Goal: Navigation & Orientation: Understand site structure

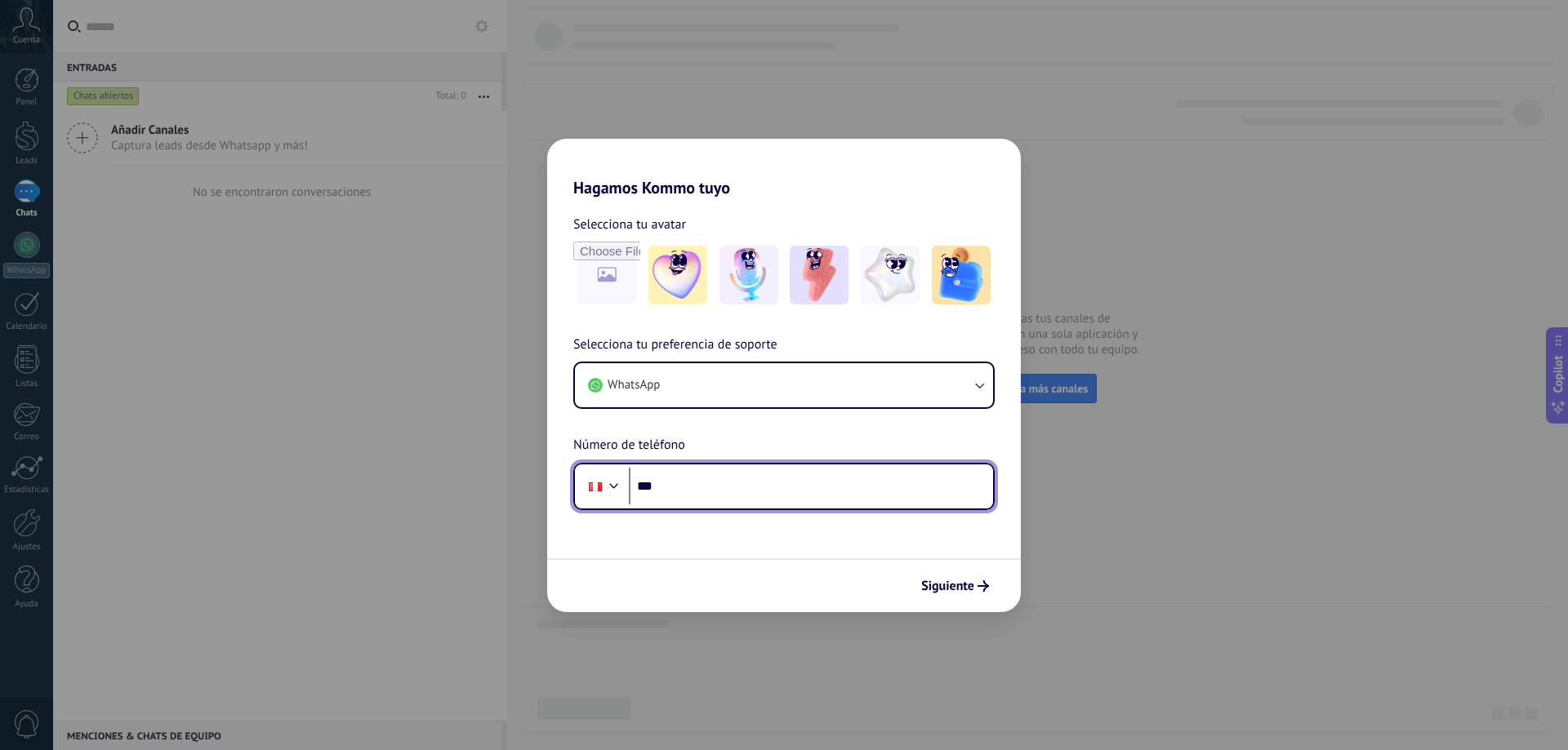
click at [747, 481] on input "***" at bounding box center [811, 486] width 364 height 37
type input "**********"
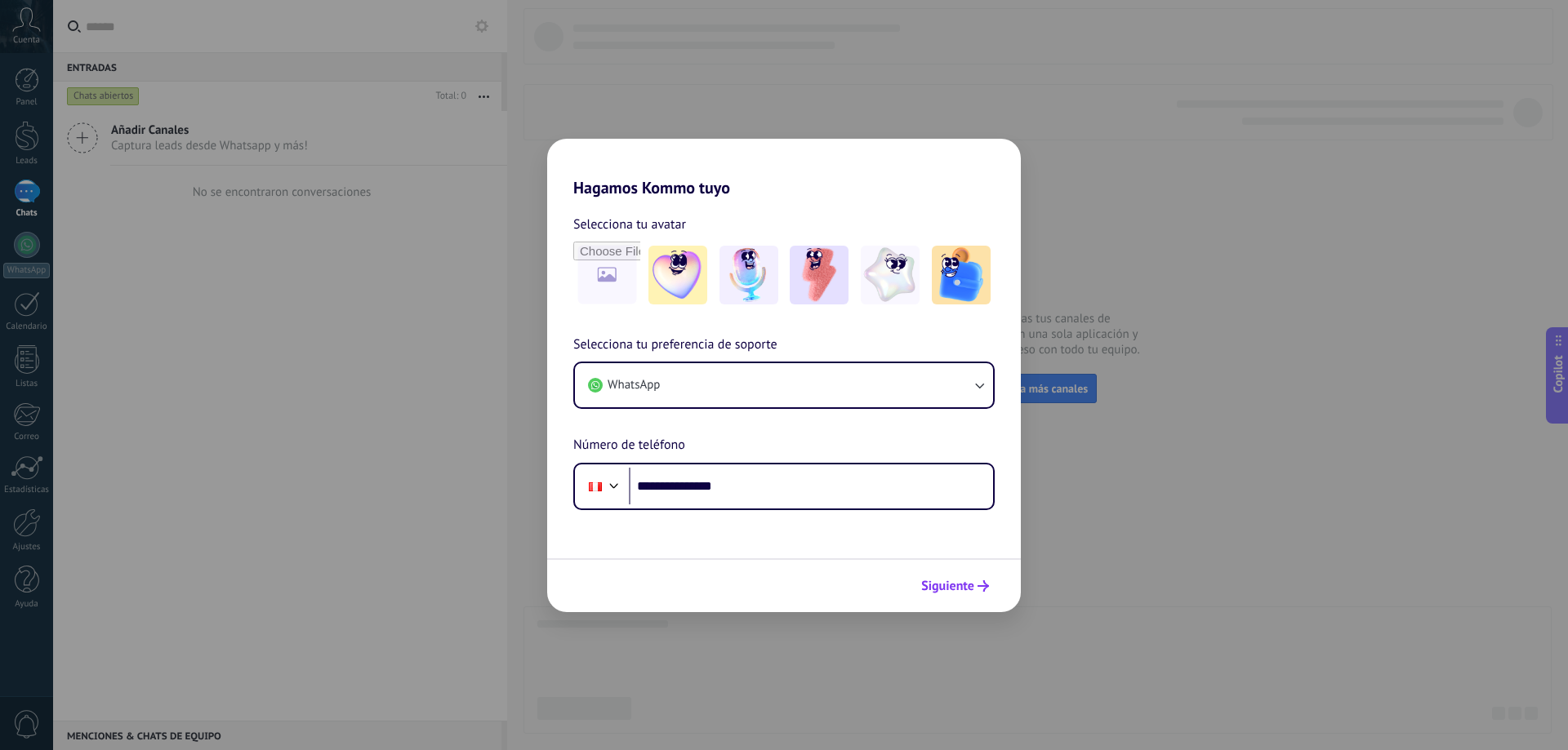
click at [957, 587] on span "Siguiente" at bounding box center [947, 586] width 53 height 11
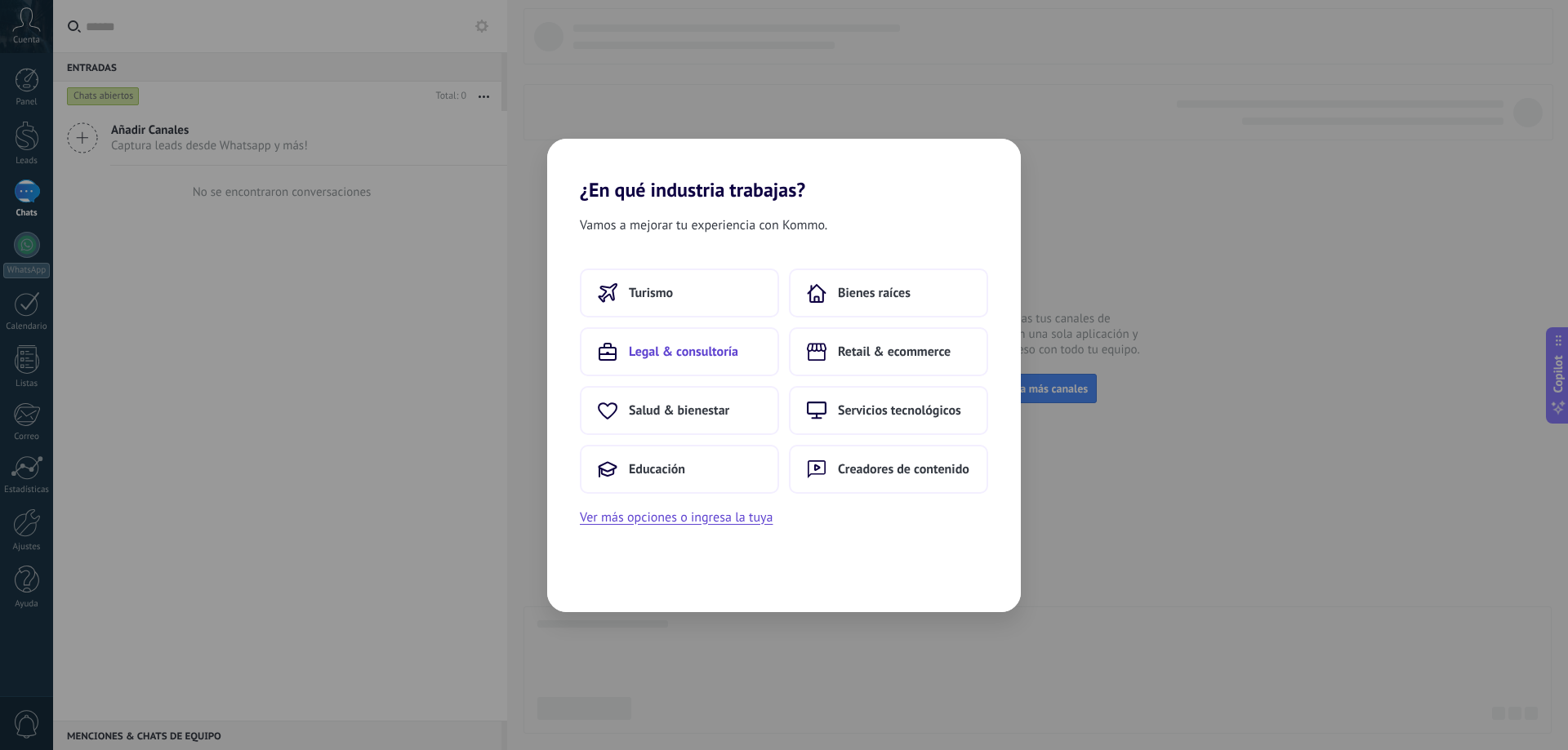
click at [661, 350] on span "Legal & consultoría" at bounding box center [683, 352] width 109 height 16
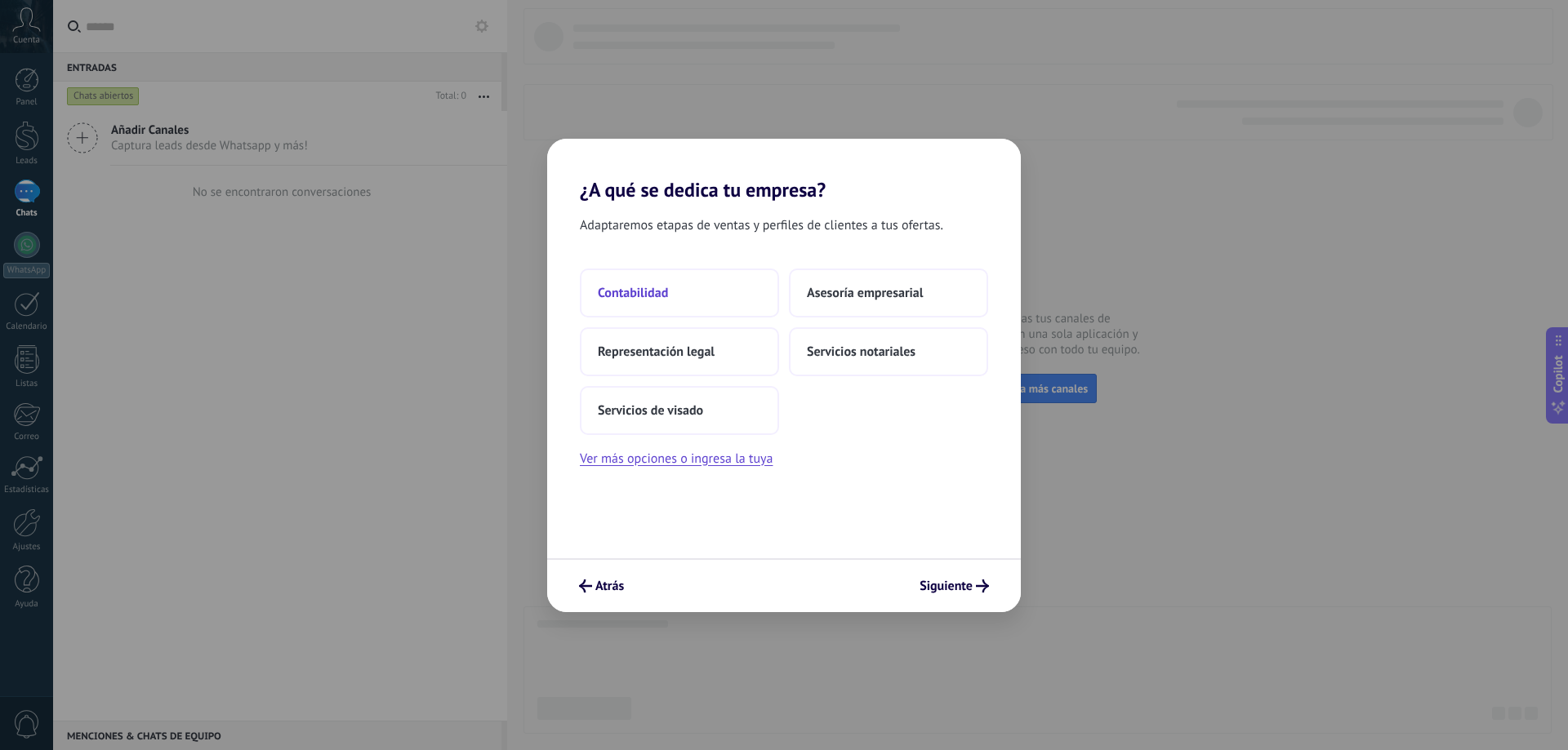
click at [675, 294] on button "Contabilidad" at bounding box center [680, 292] width 199 height 49
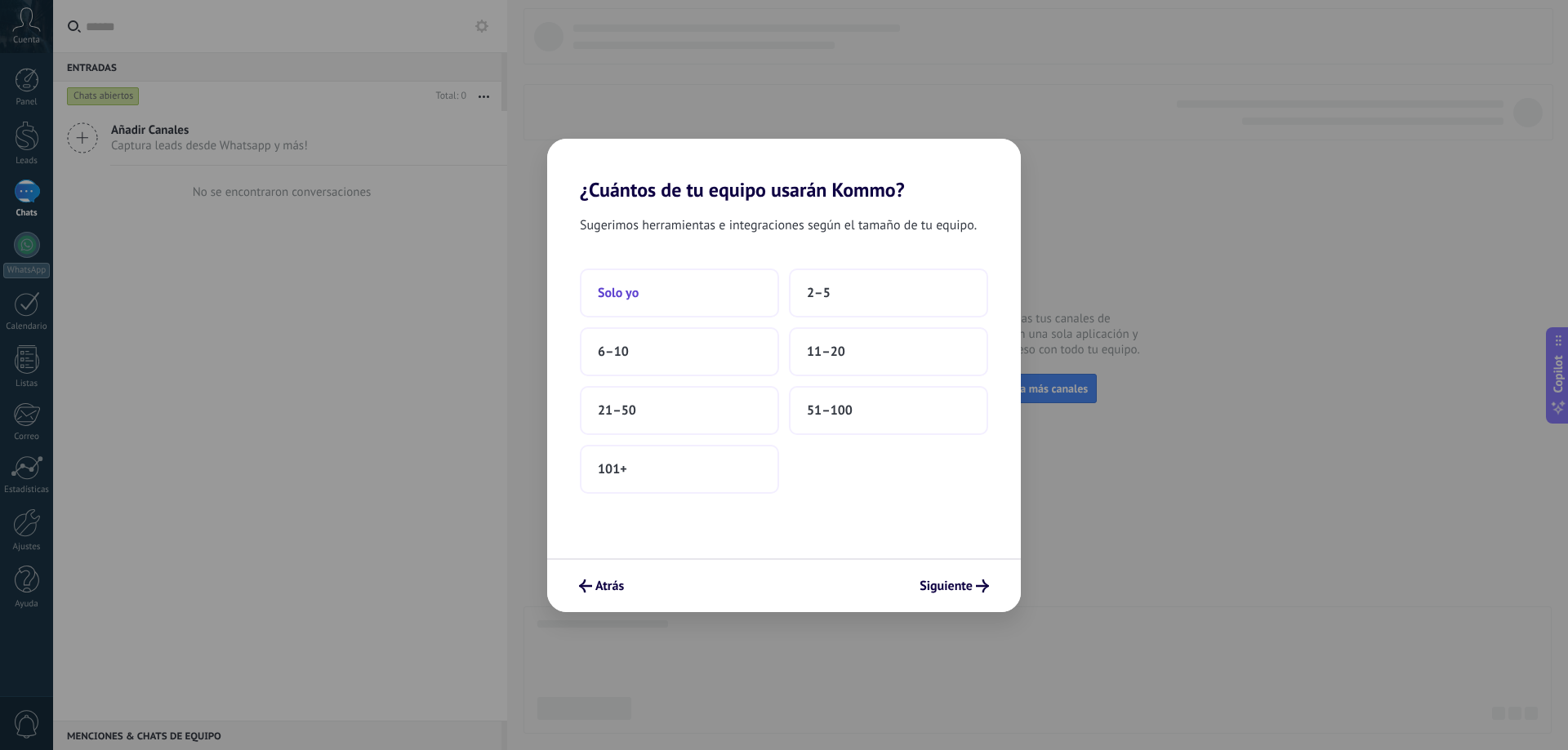
click at [644, 290] on button "Solo yo" at bounding box center [680, 292] width 199 height 49
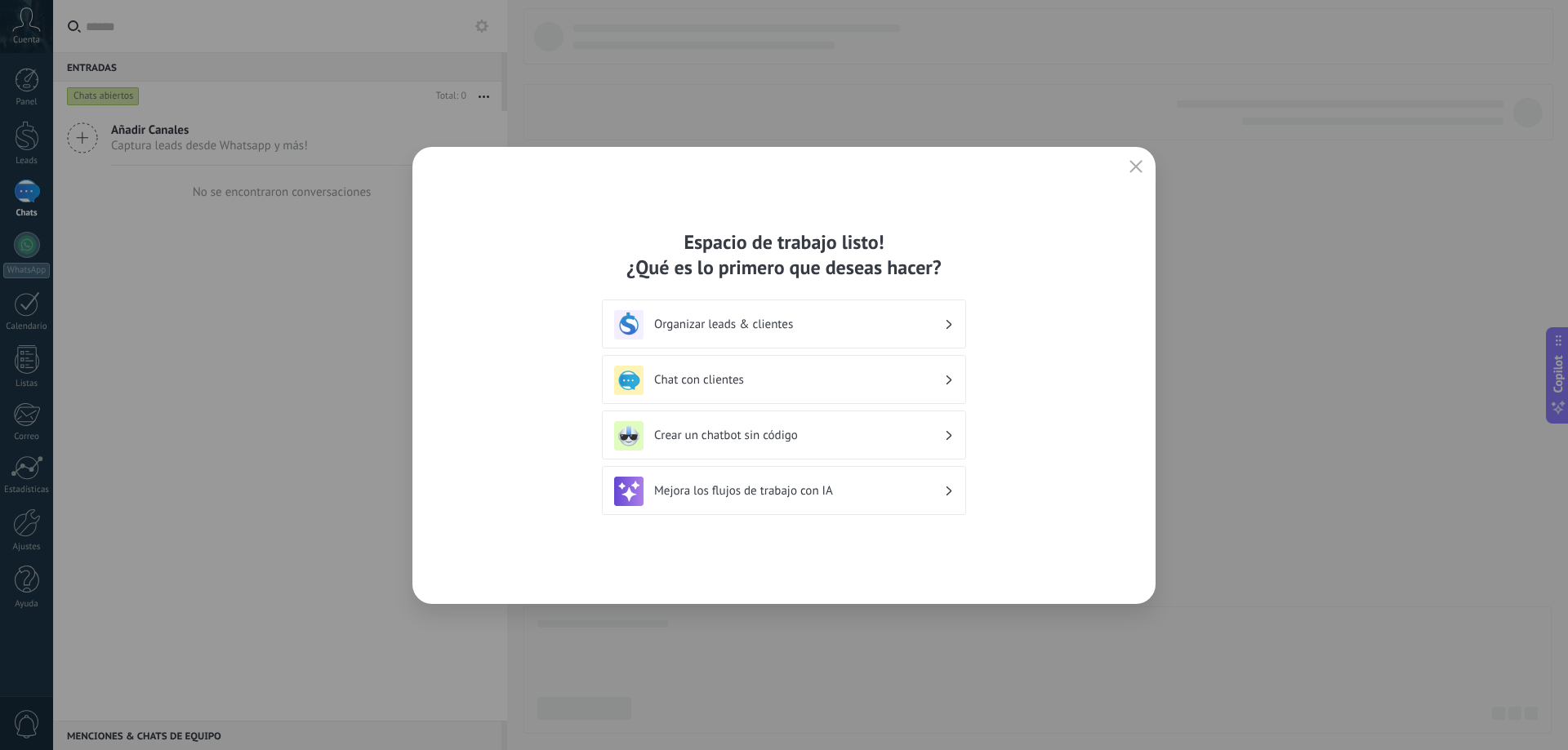
click at [904, 494] on h3 "Mejora los flujos de trabajo con IA" at bounding box center [799, 490] width 290 height 15
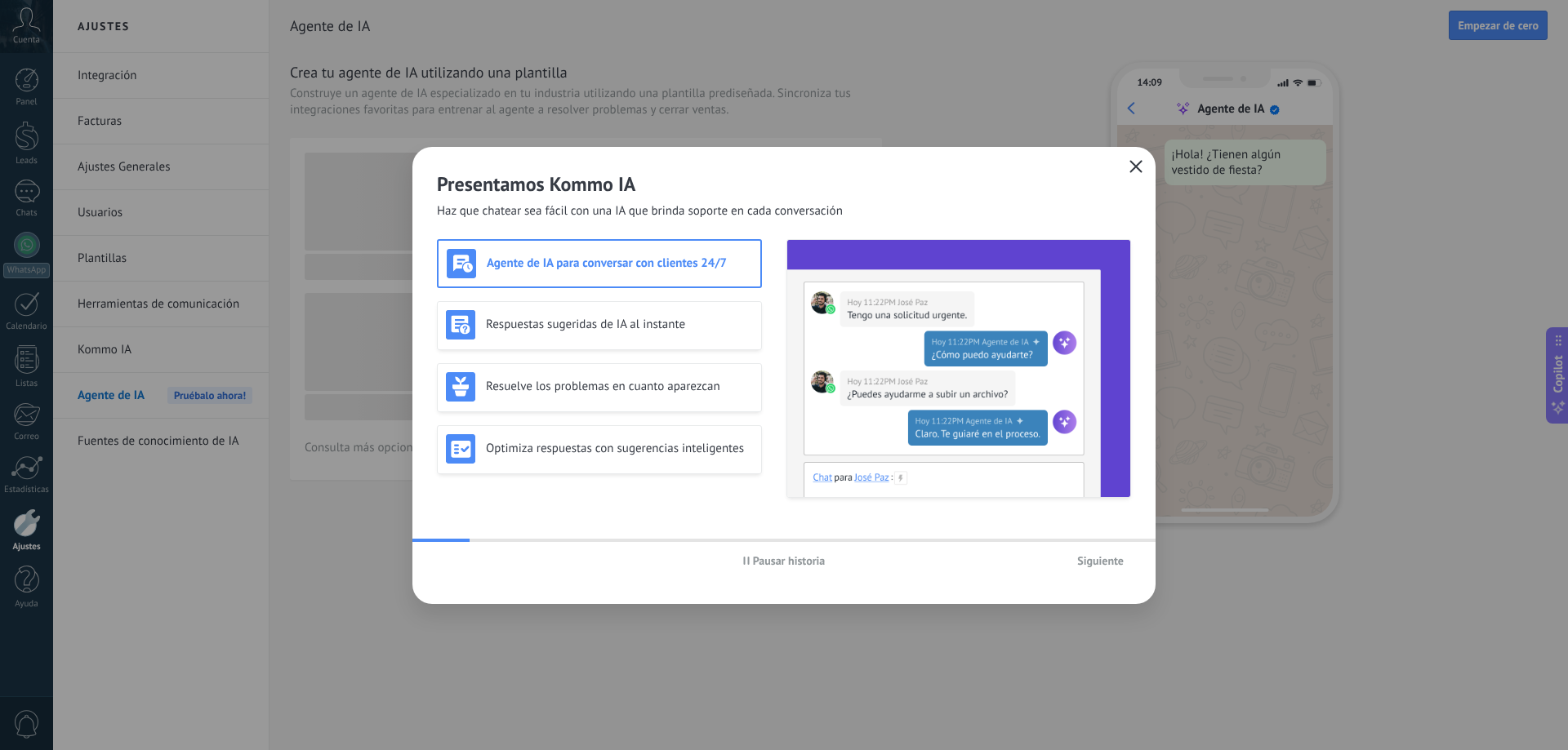
click at [1140, 165] on icon "button" at bounding box center [1137, 167] width 13 height 13
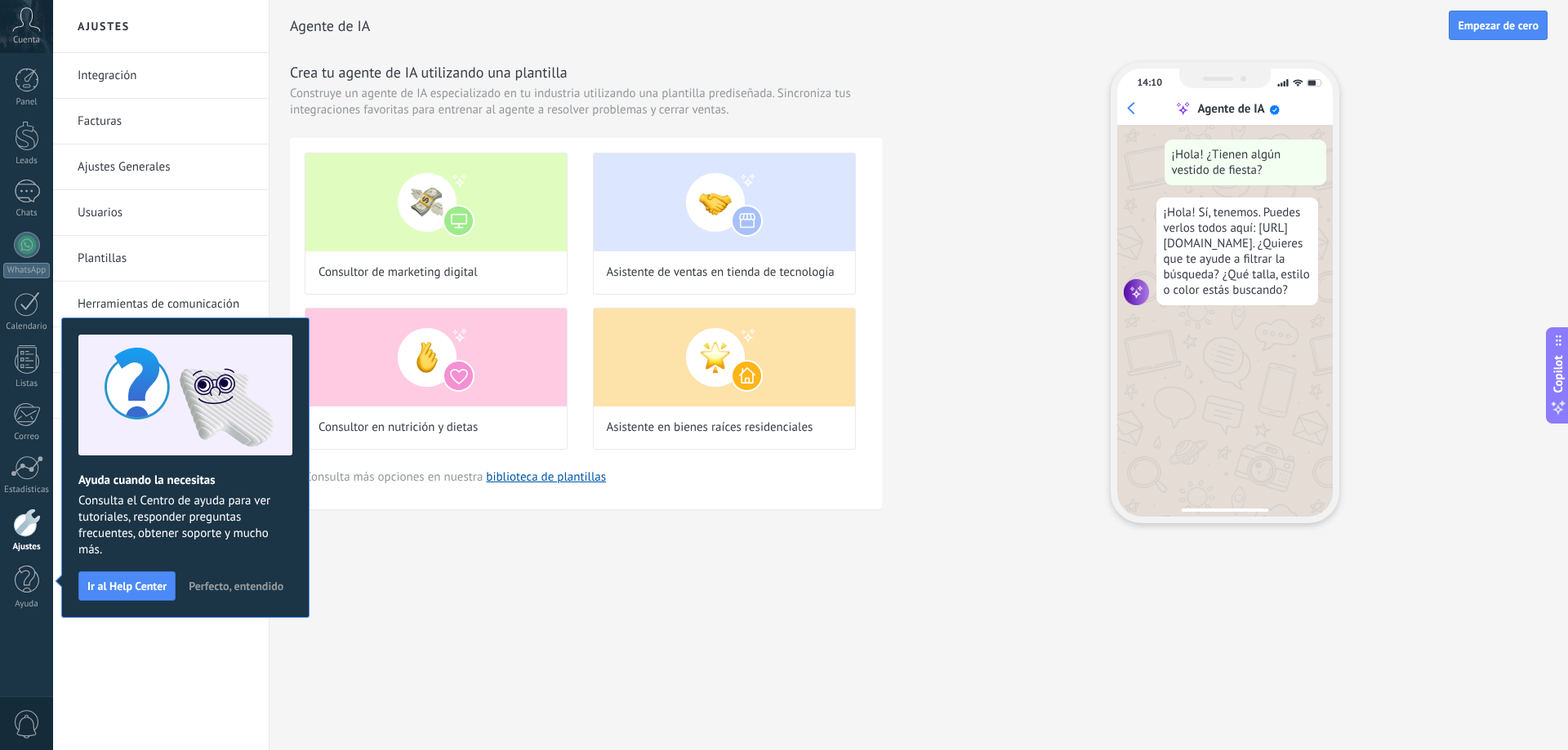
click at [219, 583] on span "Perfecto, entendido" at bounding box center [236, 586] width 95 height 11
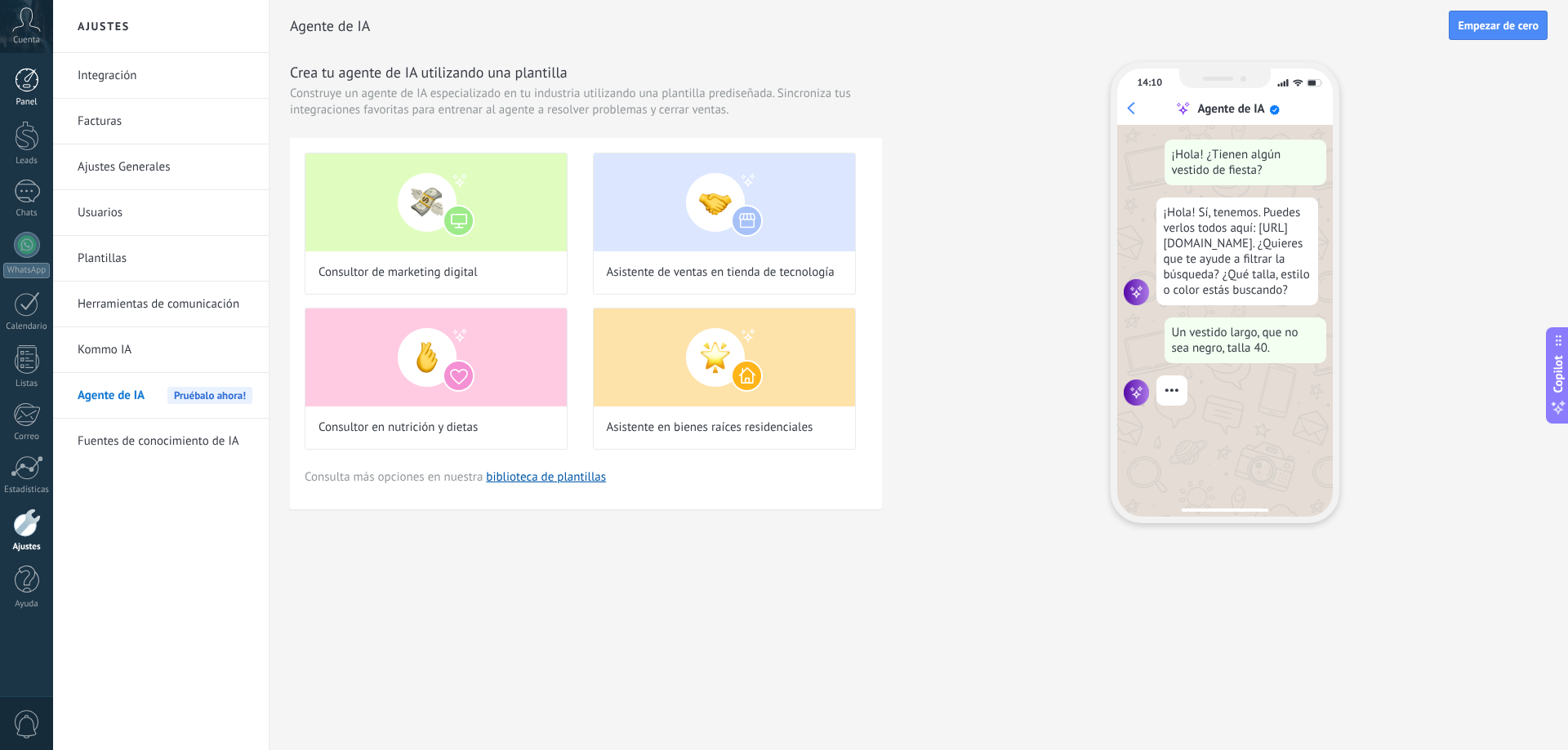
click at [25, 82] on div at bounding box center [27, 80] width 25 height 25
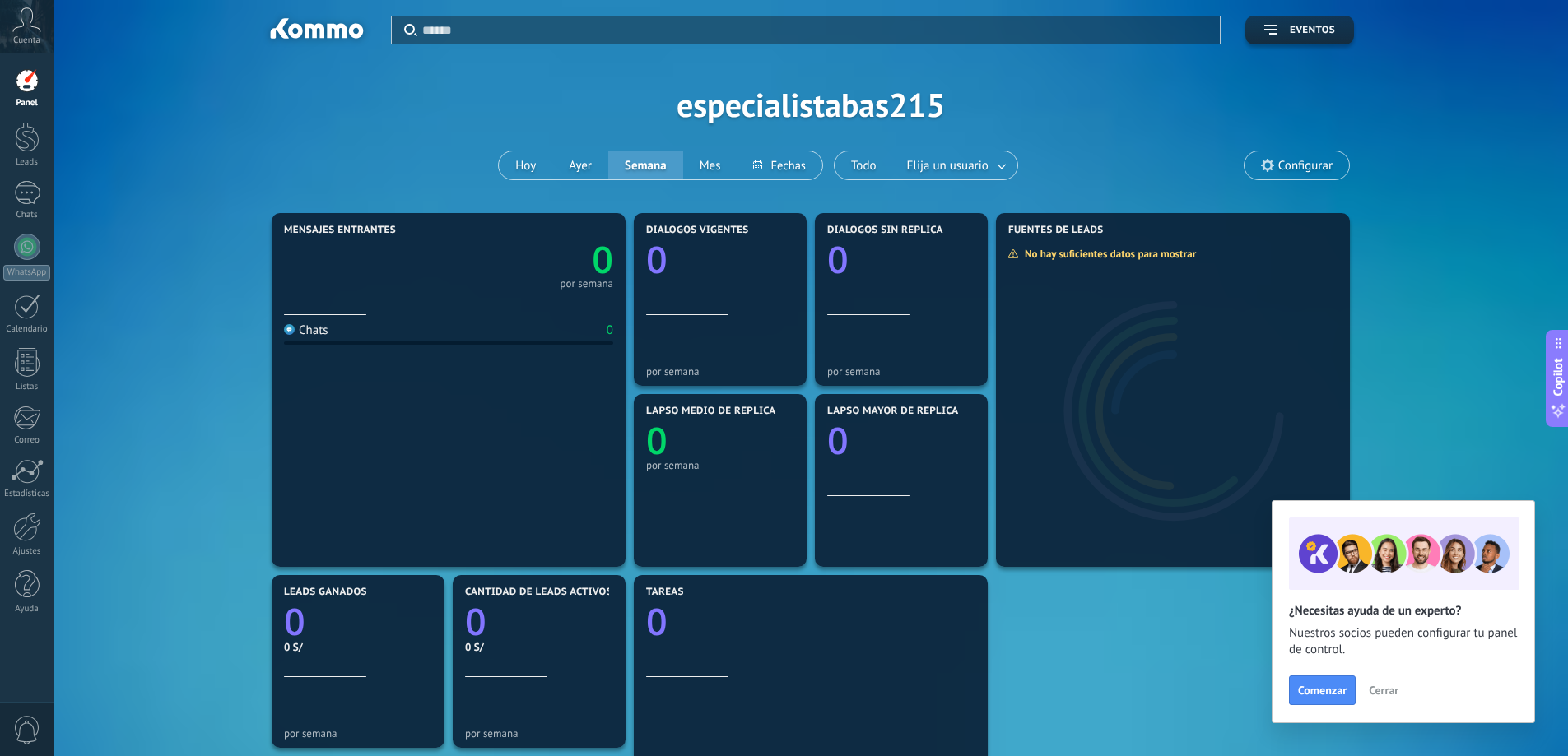
click at [1382, 691] on span "Cerrar" at bounding box center [1383, 690] width 30 height 12
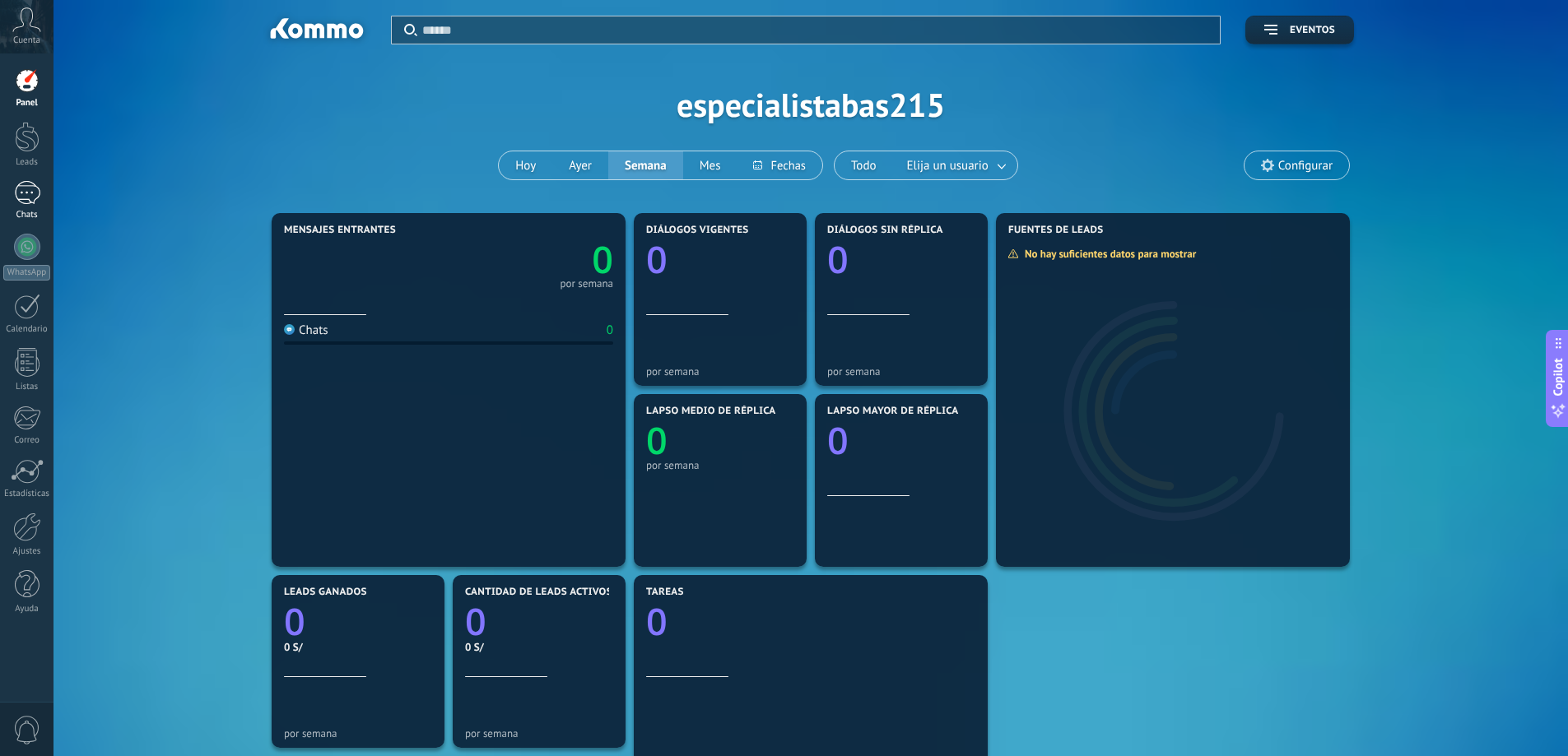
click at [22, 193] on div at bounding box center [26, 192] width 26 height 24
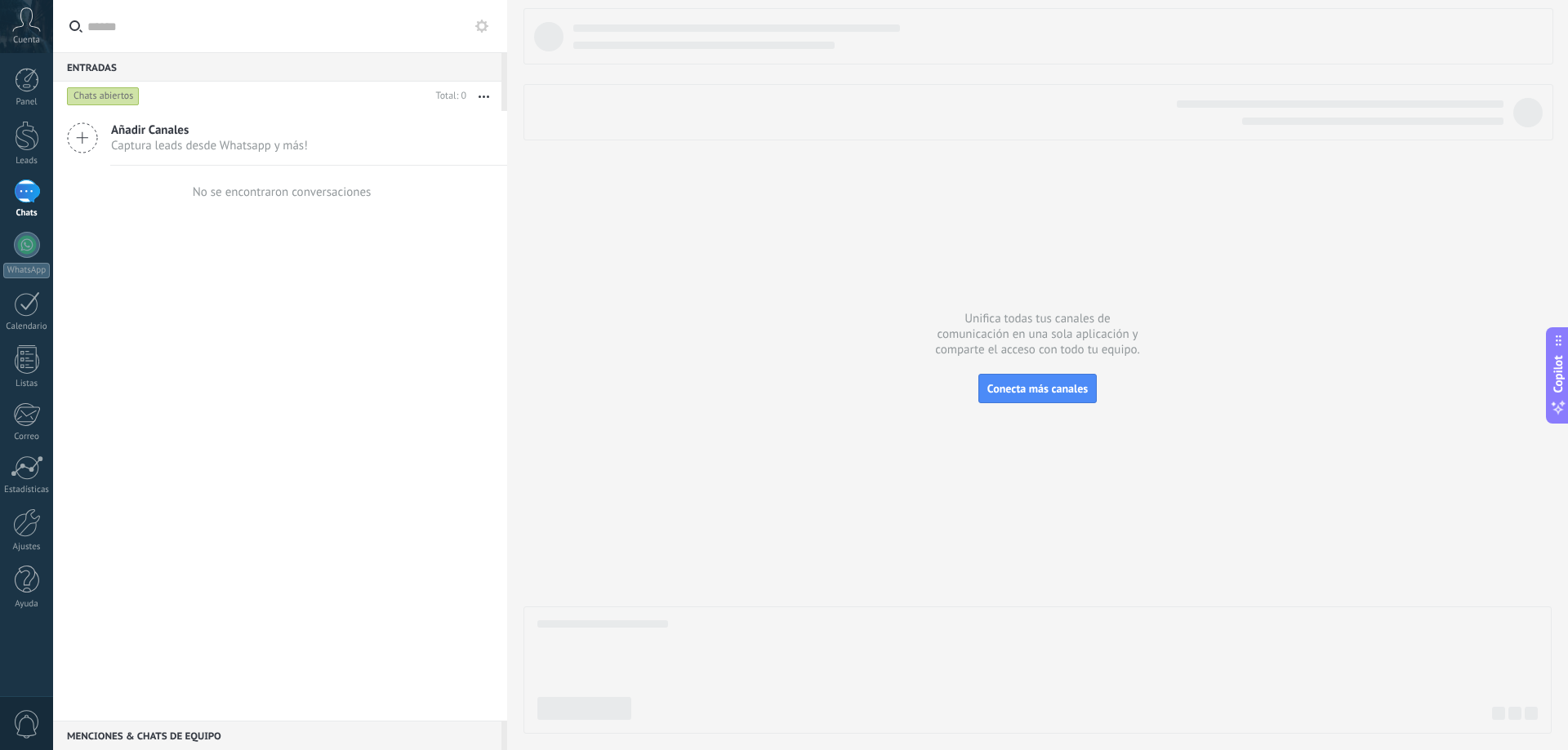
click at [25, 28] on icon at bounding box center [27, 20] width 29 height 25
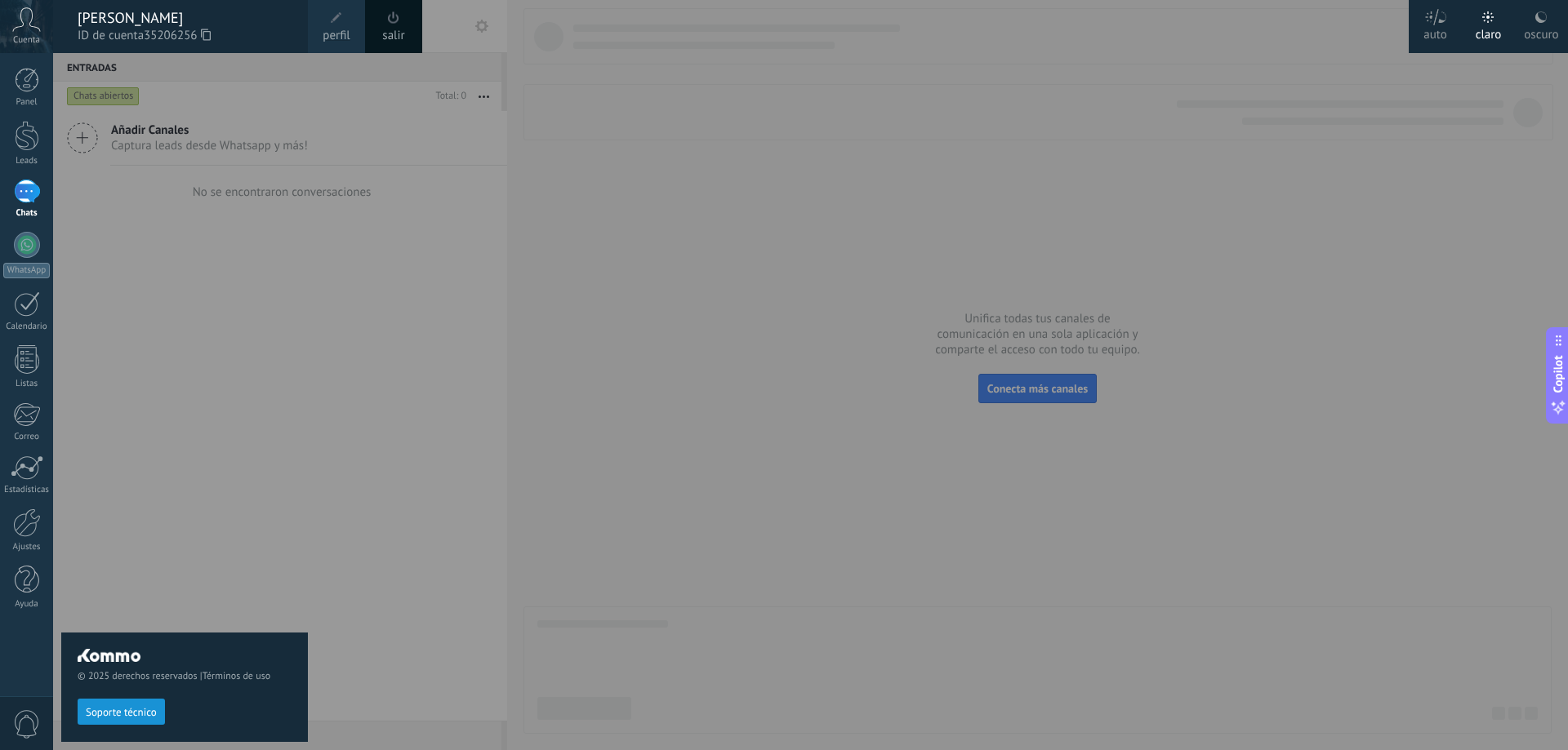
click at [221, 255] on div "© 2025 derechos reservados | Términos de uso Soporte técnico" at bounding box center [184, 401] width 246 height 697
click at [18, 86] on div at bounding box center [27, 80] width 25 height 25
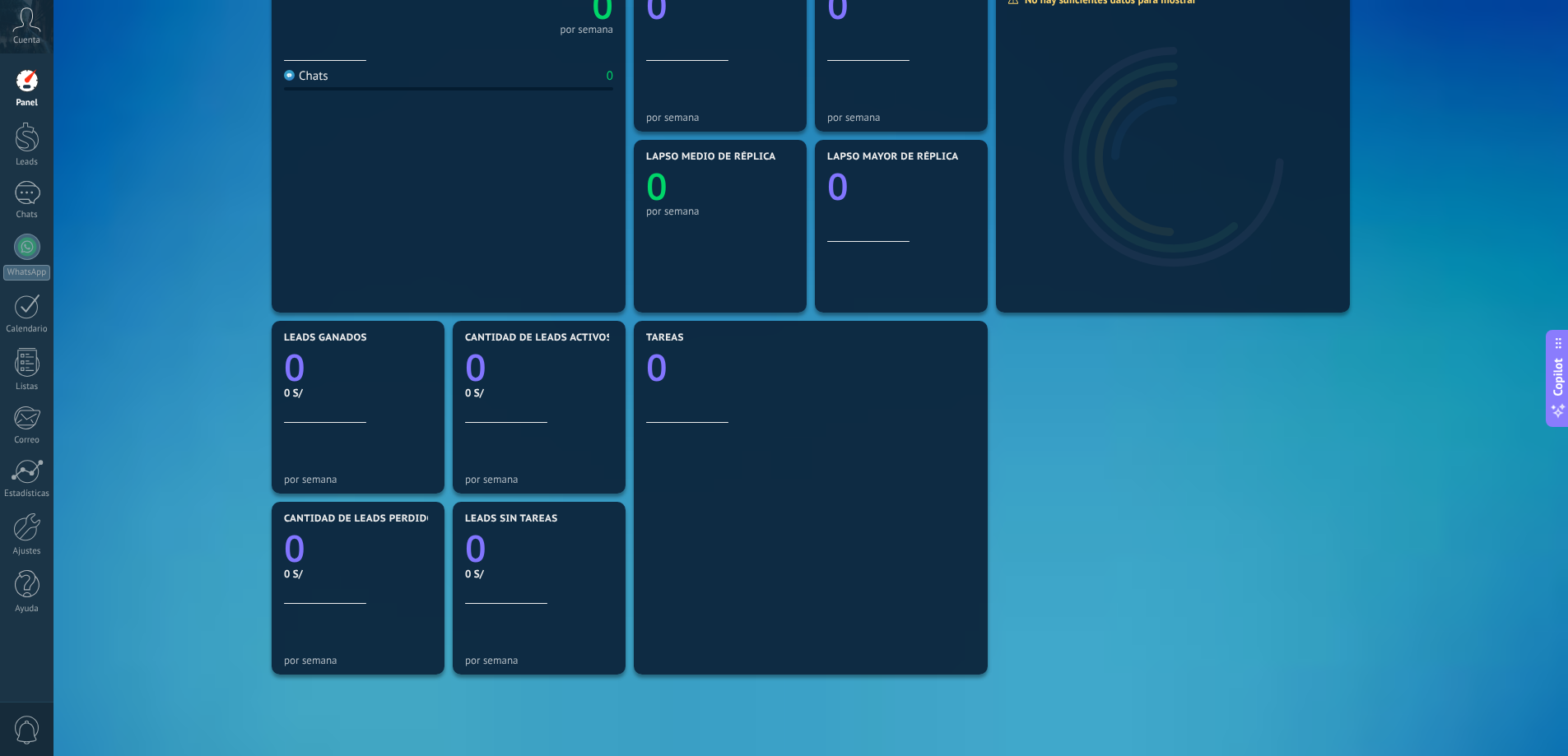
scroll to position [79, 0]
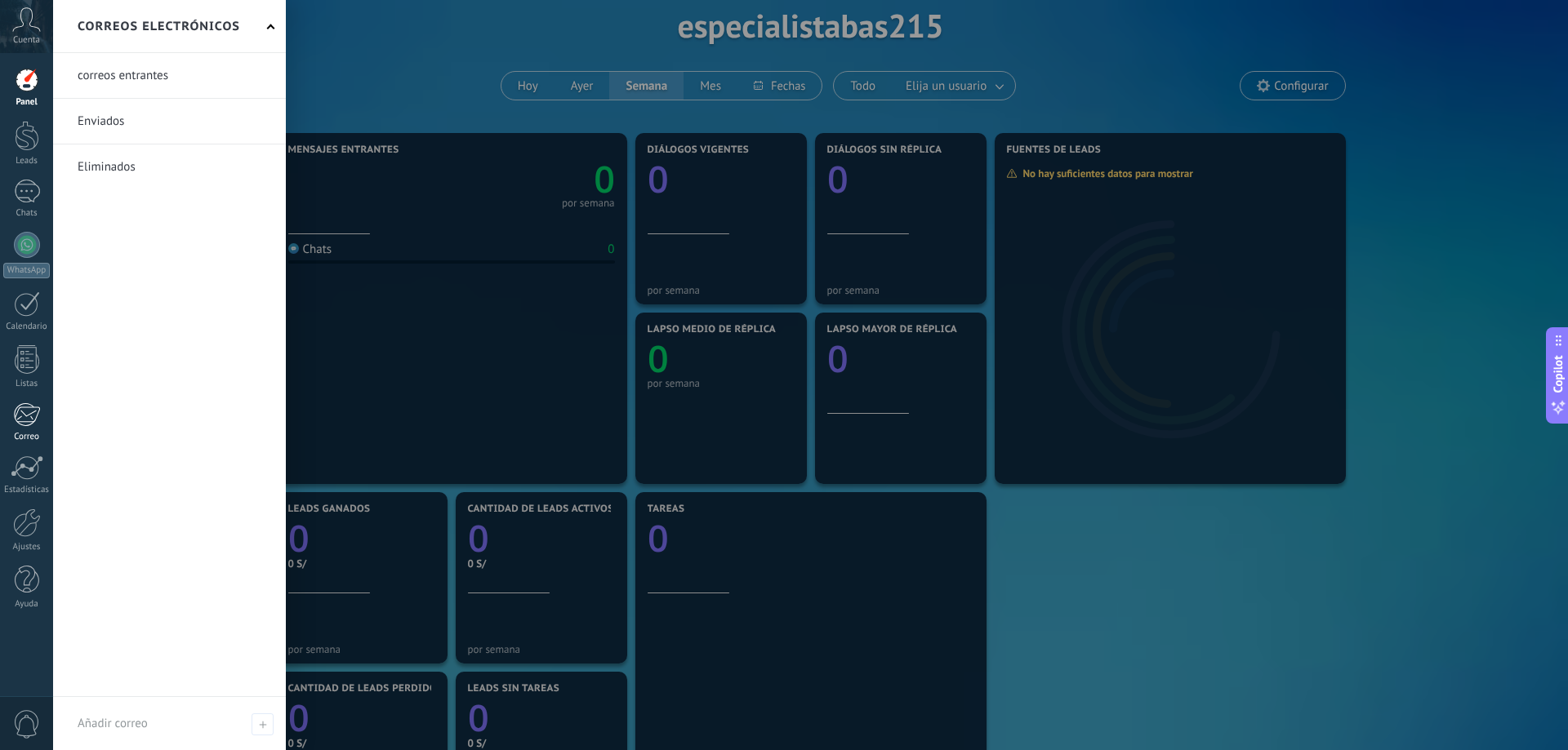
click at [25, 414] on div at bounding box center [27, 415] width 27 height 25
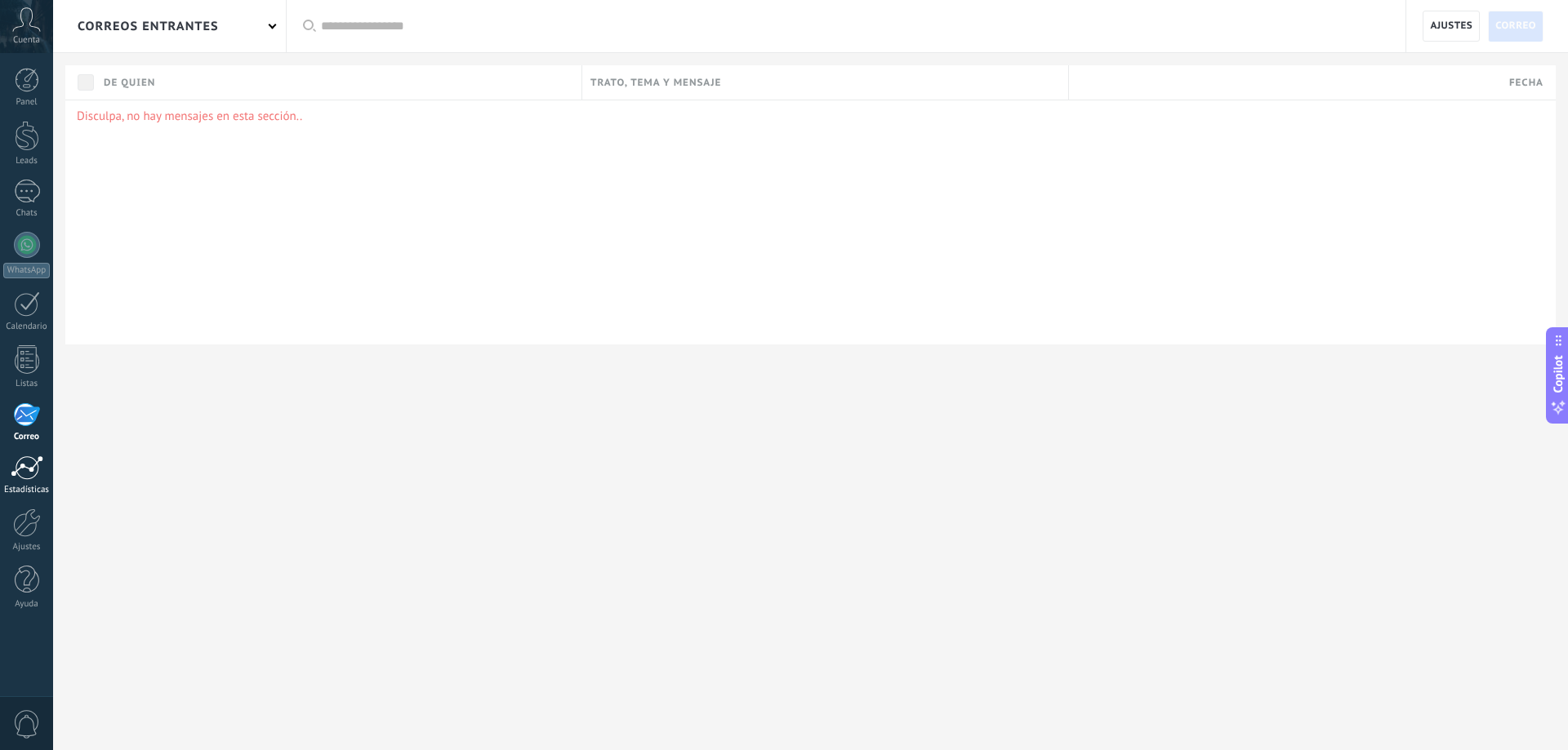
click at [23, 466] on div at bounding box center [27, 468] width 33 height 25
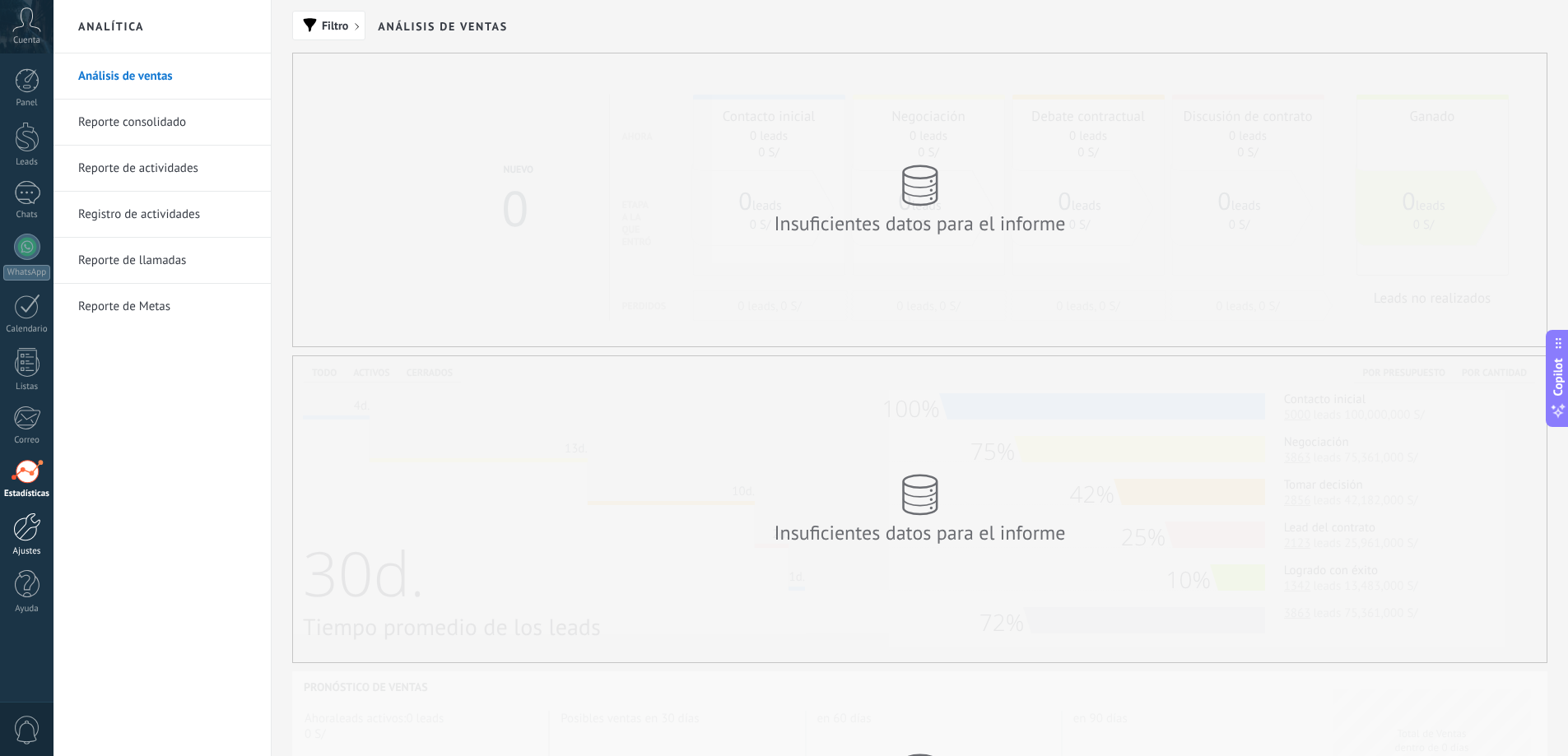
click at [25, 532] on div at bounding box center [27, 527] width 28 height 29
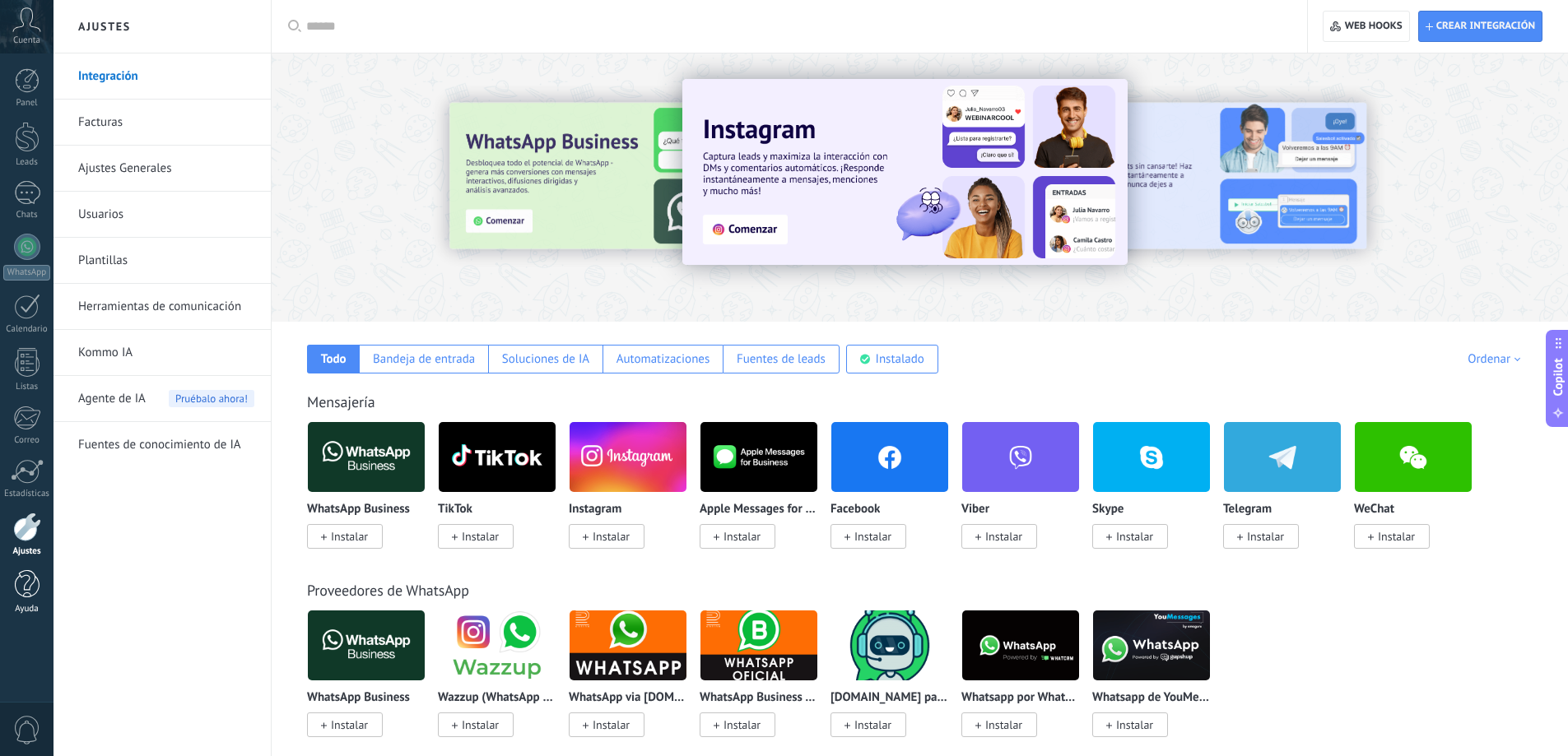
click at [23, 589] on div at bounding box center [27, 585] width 25 height 29
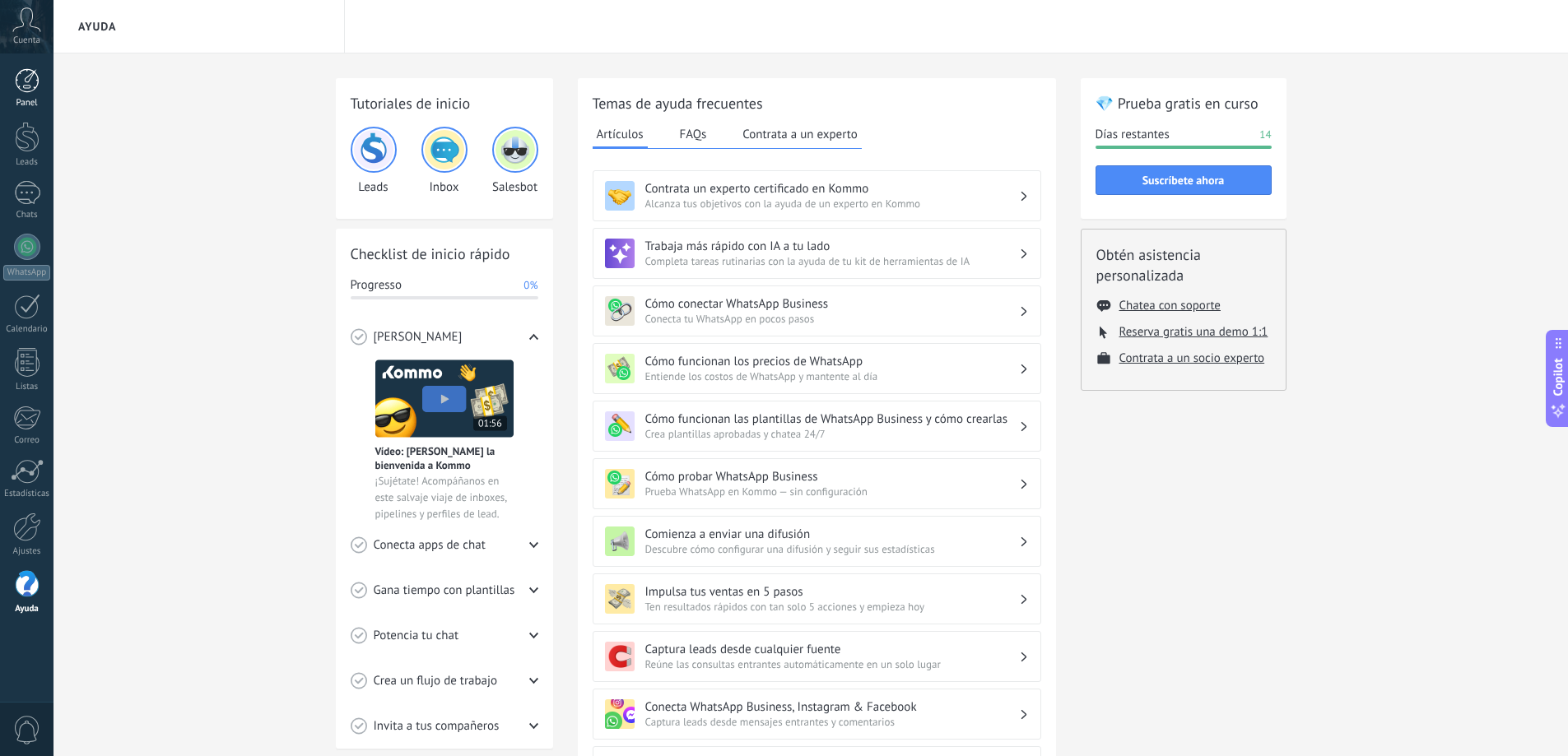
click at [27, 76] on div at bounding box center [27, 81] width 25 height 25
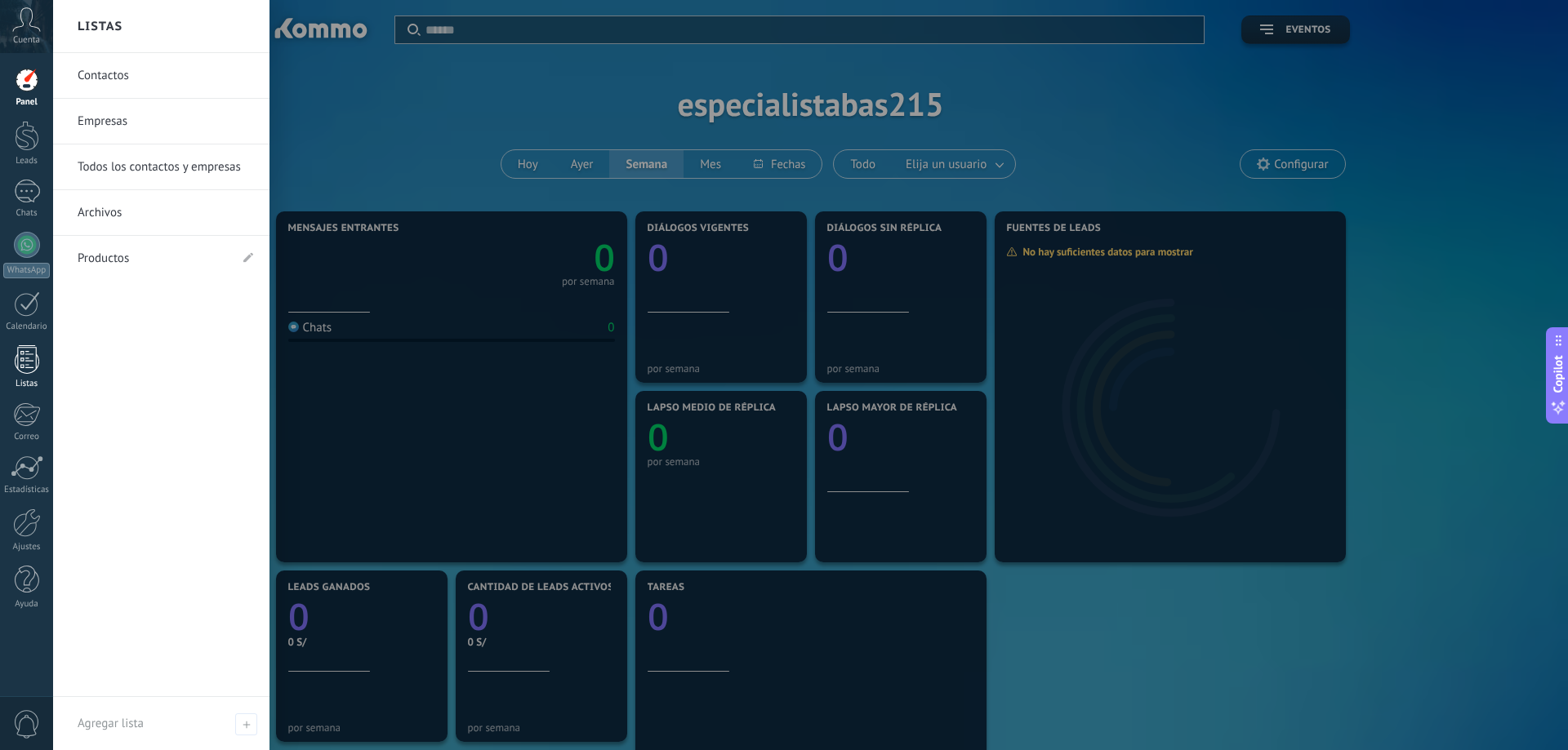
click at [29, 363] on div at bounding box center [27, 359] width 25 height 29
